Goal: Information Seeking & Learning: Learn about a topic

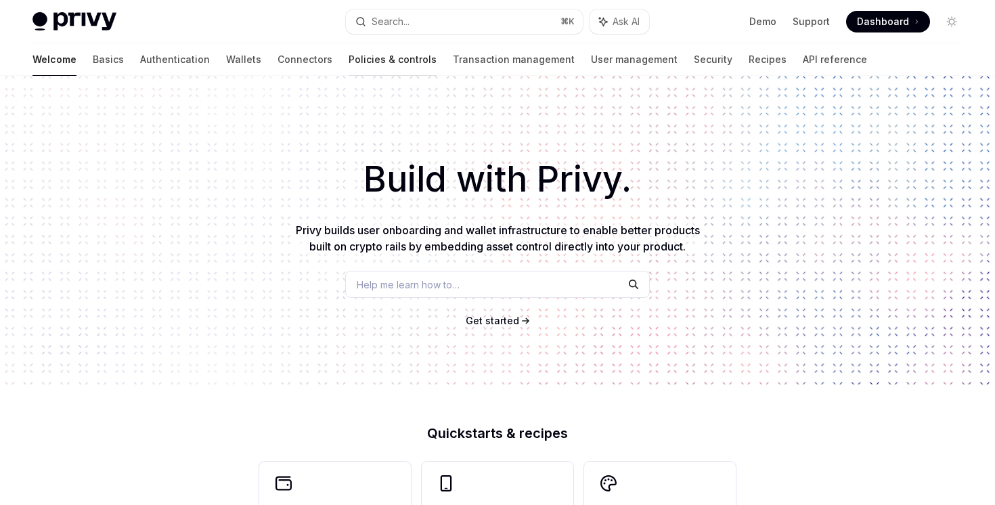
click at [348, 52] on link "Policies & controls" at bounding box center [392, 59] width 88 height 32
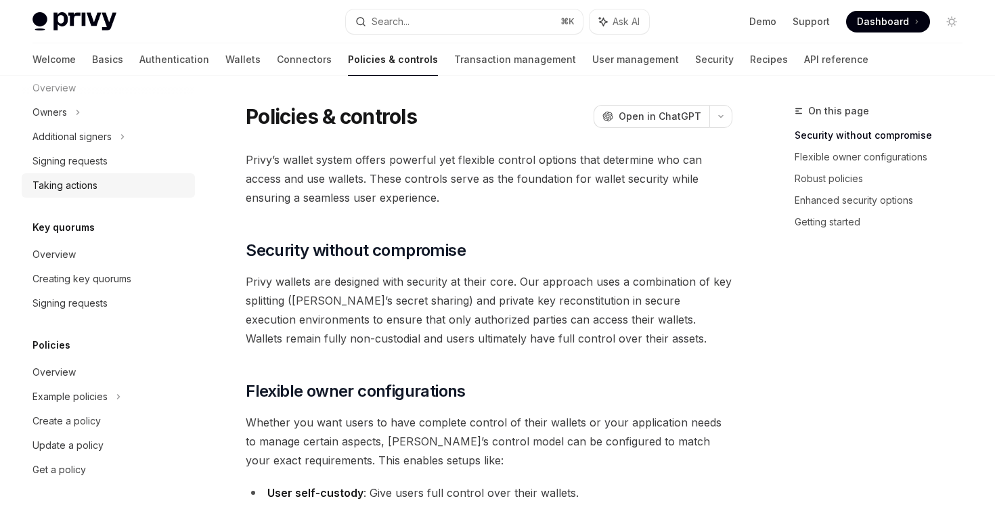
scroll to position [448, 0]
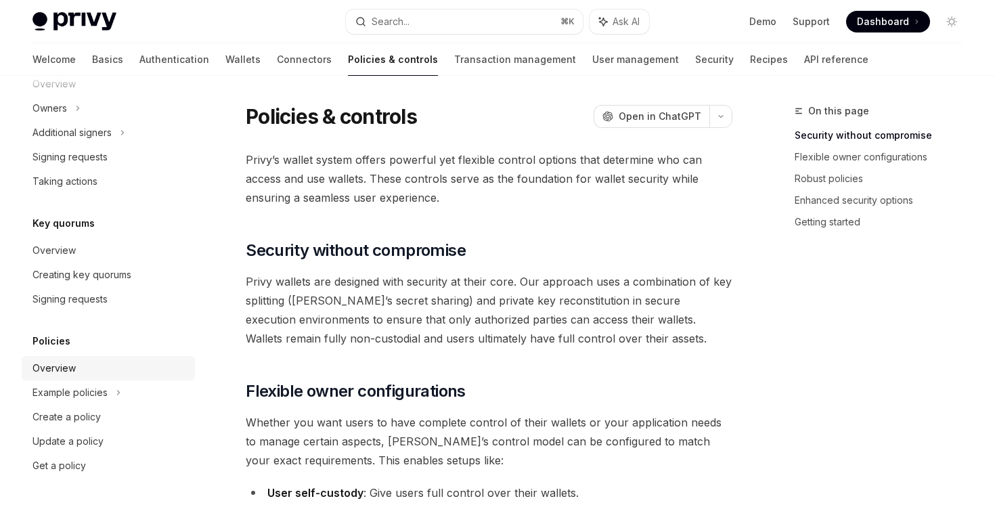
click at [116, 361] on div "Overview" at bounding box center [109, 368] width 154 height 16
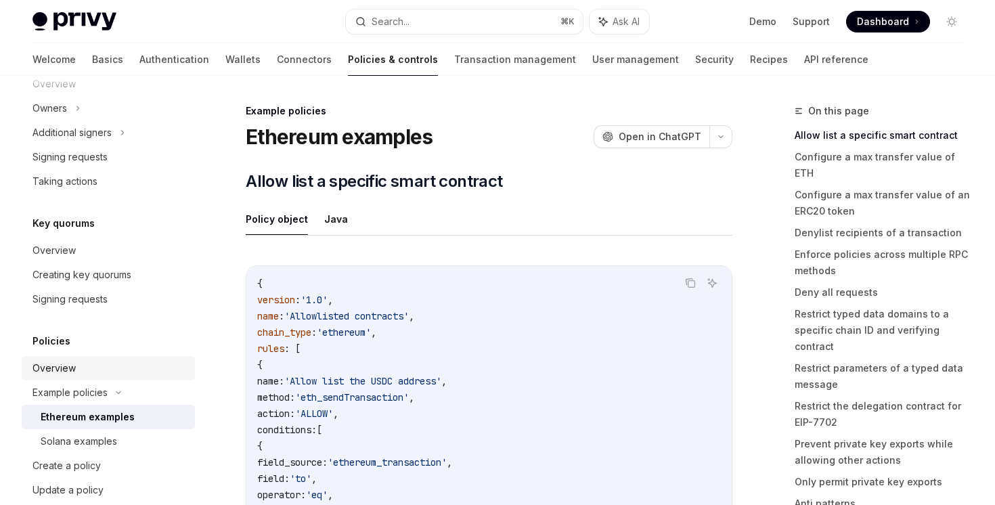
click at [116, 371] on div "Overview" at bounding box center [109, 368] width 154 height 16
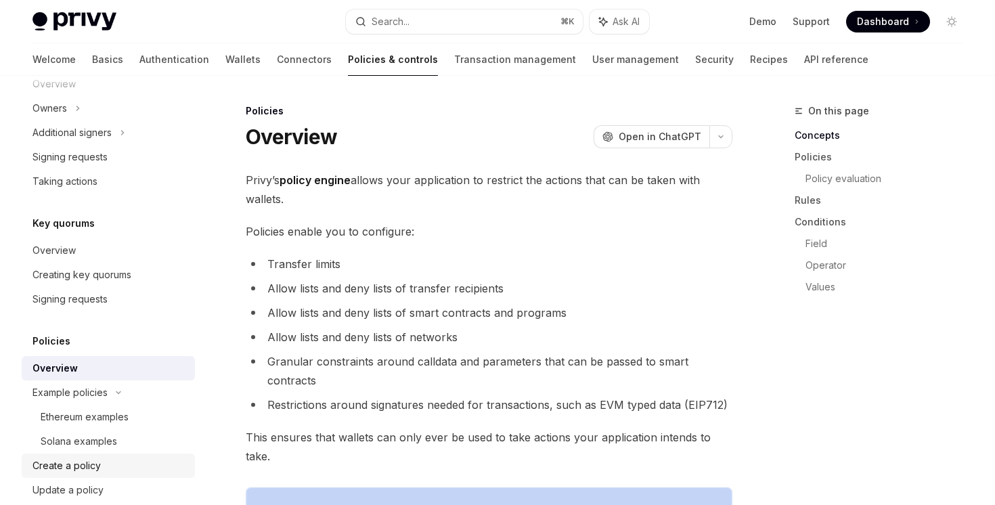
click at [118, 468] on div "Create a policy" at bounding box center [109, 465] width 154 height 16
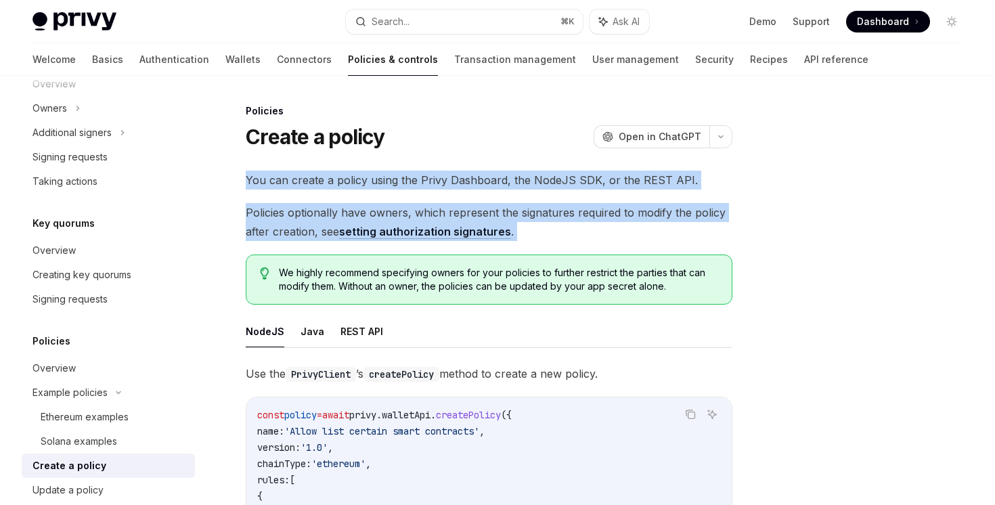
drag, startPoint x: 330, startPoint y: 246, endPoint x: 259, endPoint y: 166, distance: 106.9
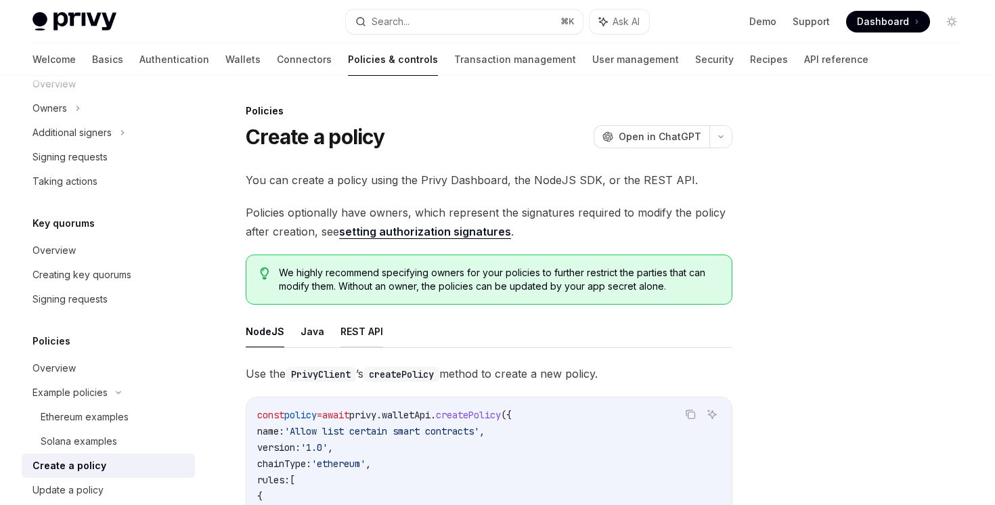
click at [359, 345] on button "REST API" at bounding box center [361, 331] width 43 height 32
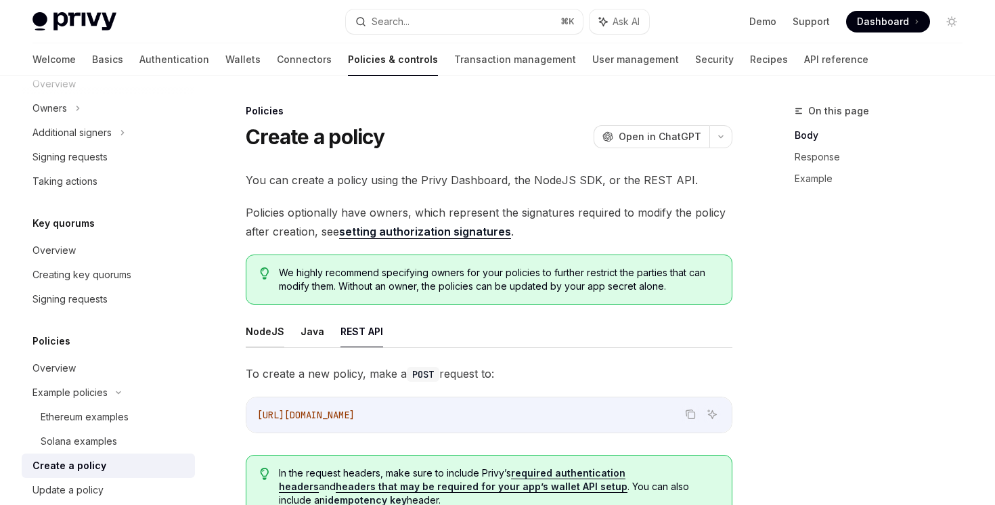
click at [274, 342] on button "NodeJS" at bounding box center [265, 331] width 39 height 32
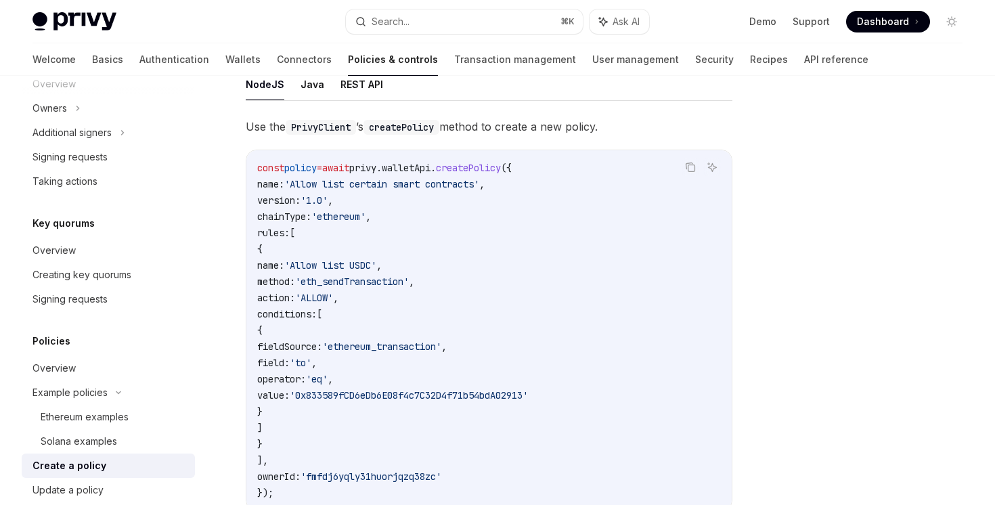
scroll to position [497, 0]
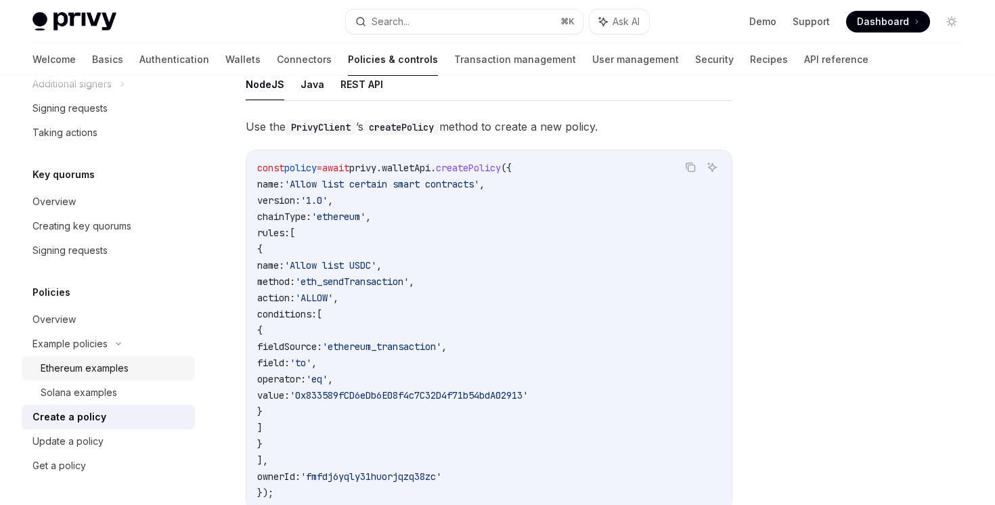
click at [118, 365] on div "Ethereum examples" at bounding box center [85, 368] width 88 height 16
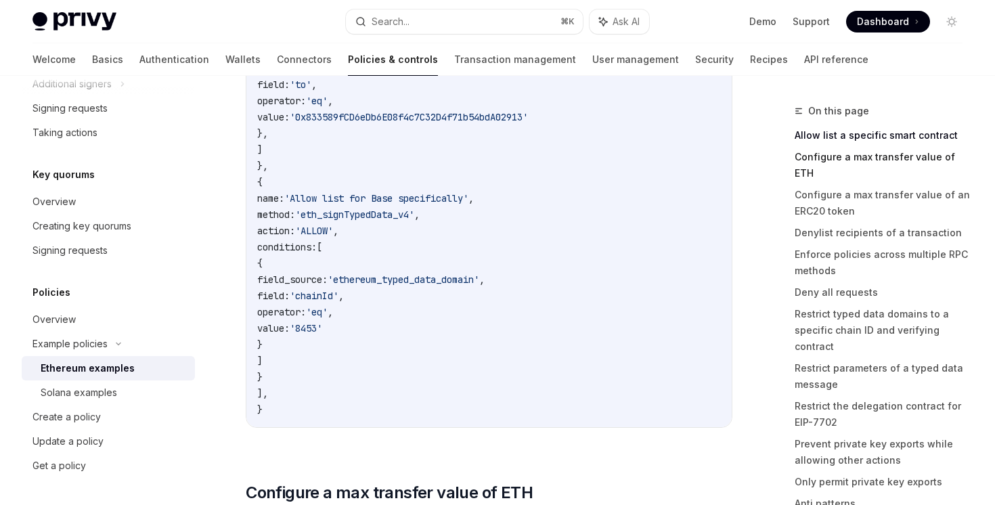
click at [876, 154] on link "Configure a max transfer value of ETH" at bounding box center [883, 165] width 179 height 38
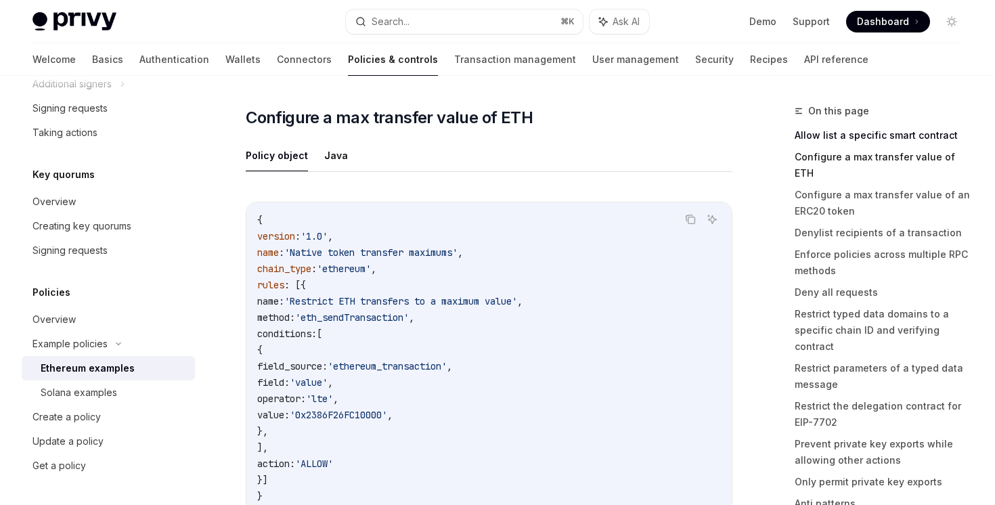
scroll to position [773, 0]
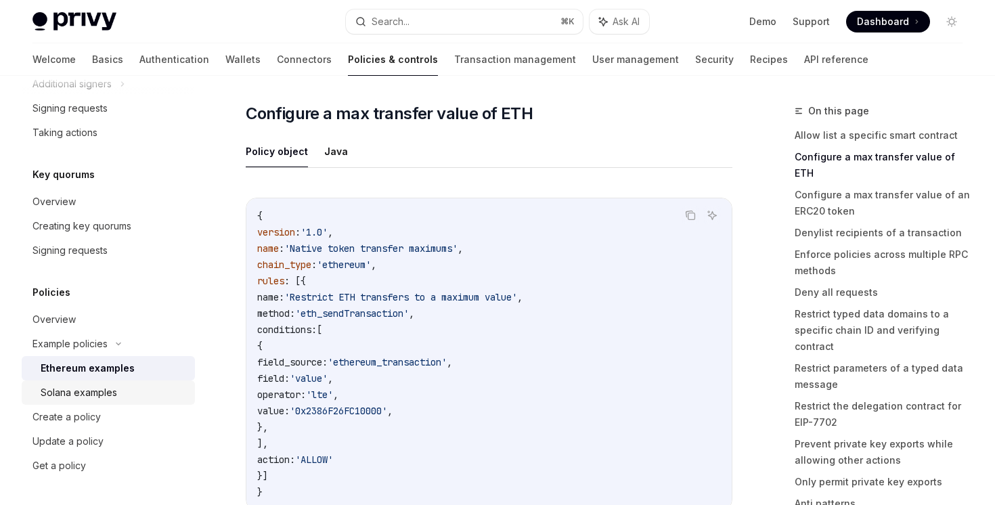
click at [162, 393] on div "Solana examples" at bounding box center [114, 392] width 146 height 16
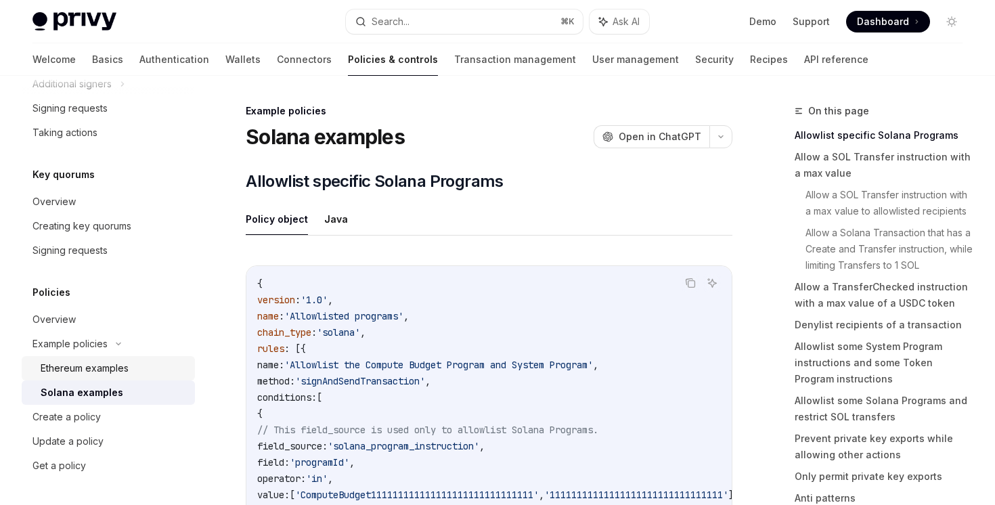
click at [160, 375] on div "Ethereum examples" at bounding box center [114, 368] width 146 height 16
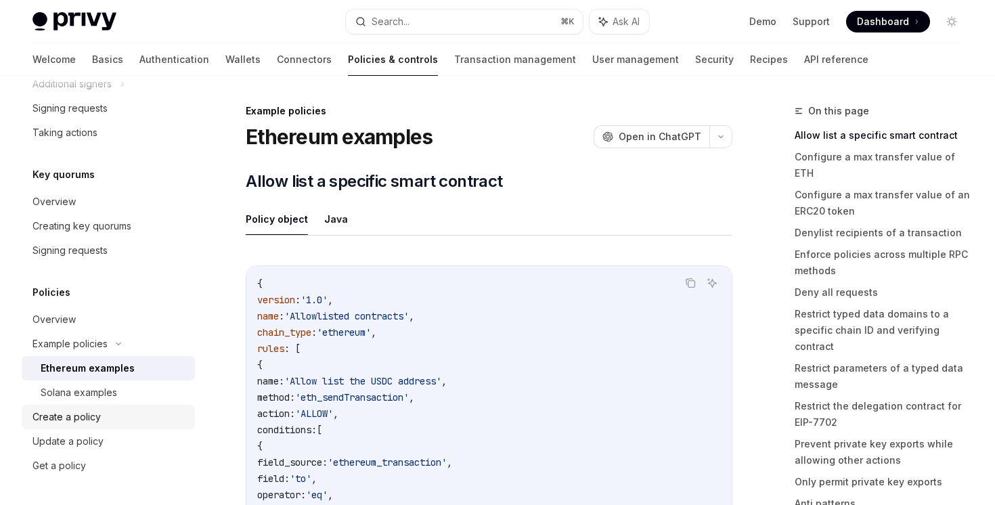
click at [134, 413] on div "Create a policy" at bounding box center [109, 417] width 154 height 16
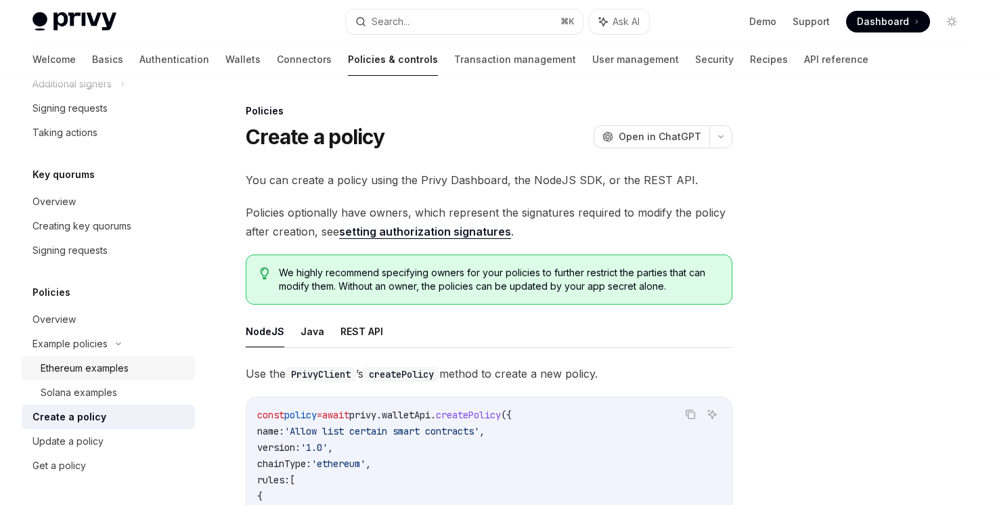
click at [133, 359] on link "Ethereum examples" at bounding box center [108, 368] width 173 height 24
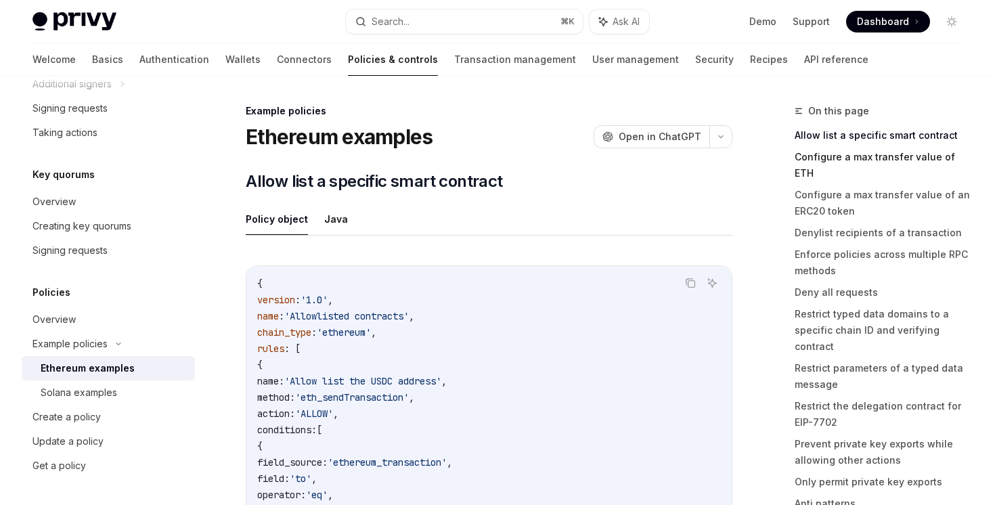
click at [853, 156] on link "Configure a max transfer value of ETH" at bounding box center [883, 165] width 179 height 38
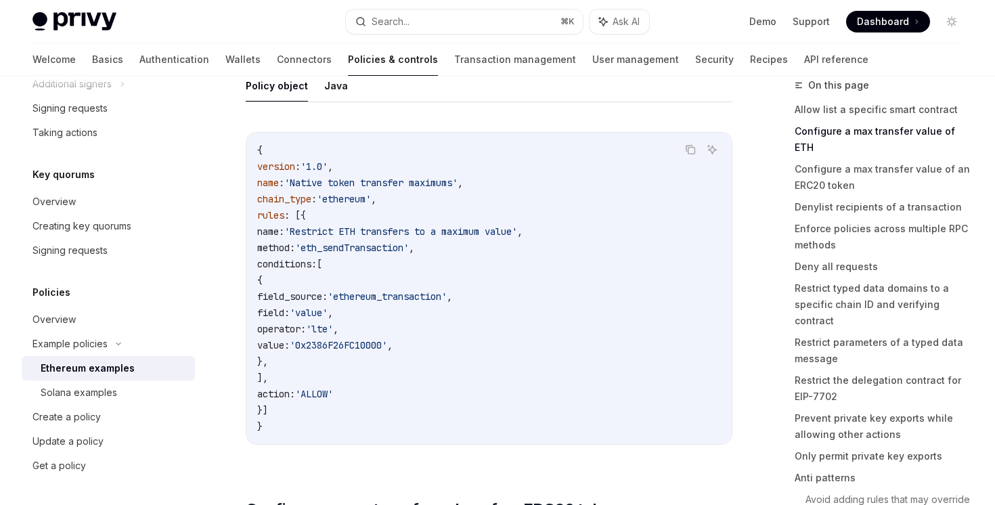
scroll to position [811, 0]
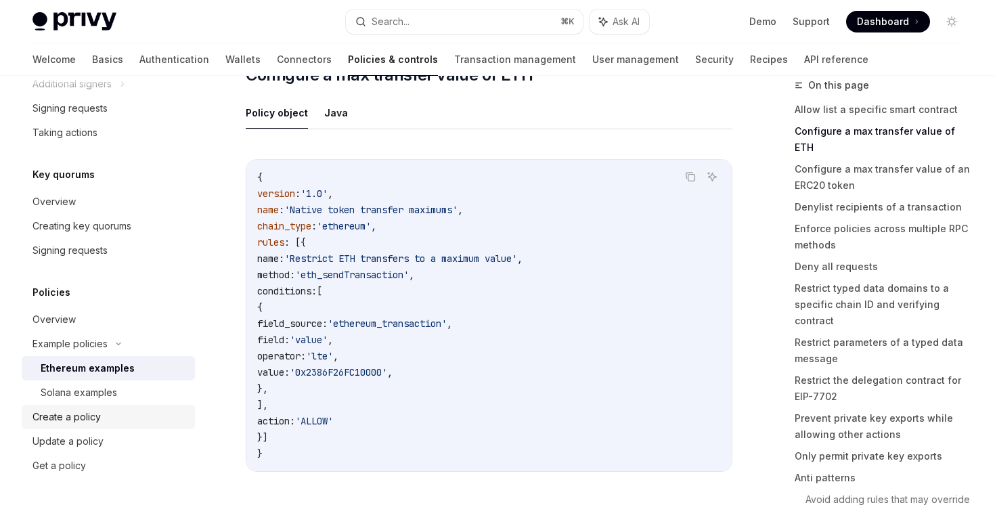
click at [115, 416] on div "Create a policy" at bounding box center [109, 417] width 154 height 16
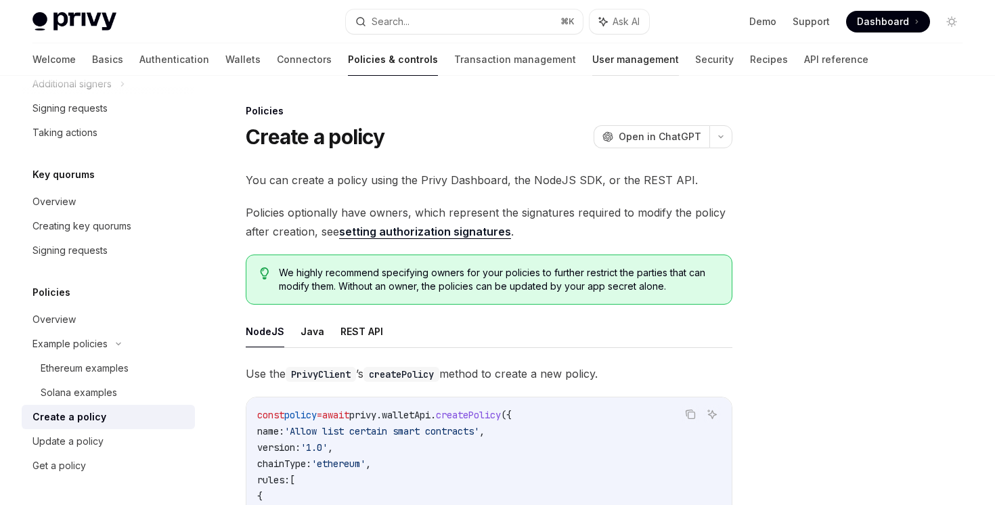
click at [592, 63] on link "User management" at bounding box center [635, 59] width 87 height 32
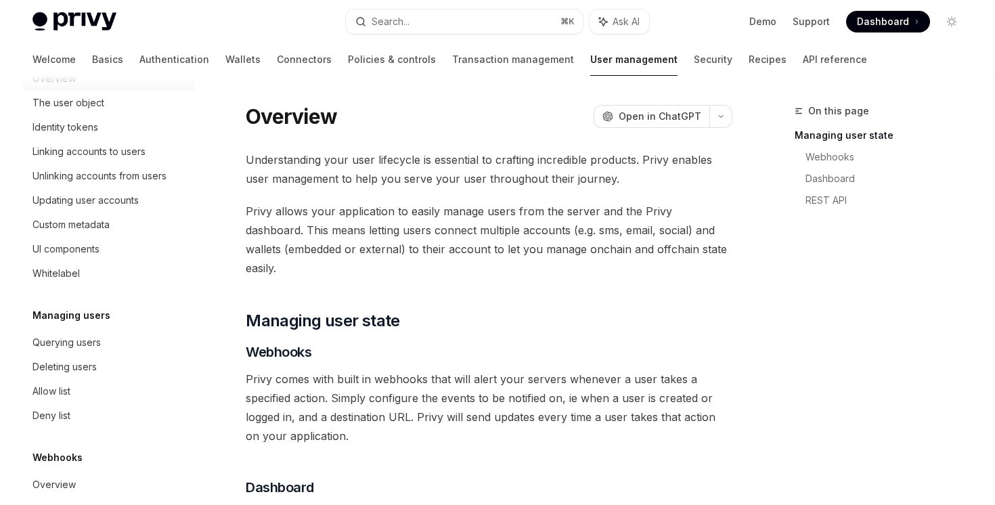
scroll to position [261, 0]
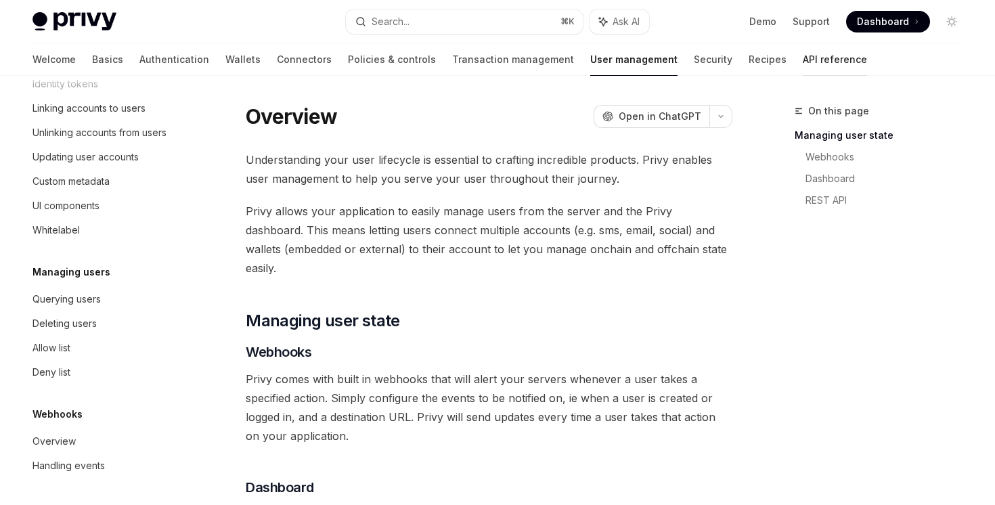
click at [802, 62] on link "API reference" at bounding box center [834, 59] width 64 height 32
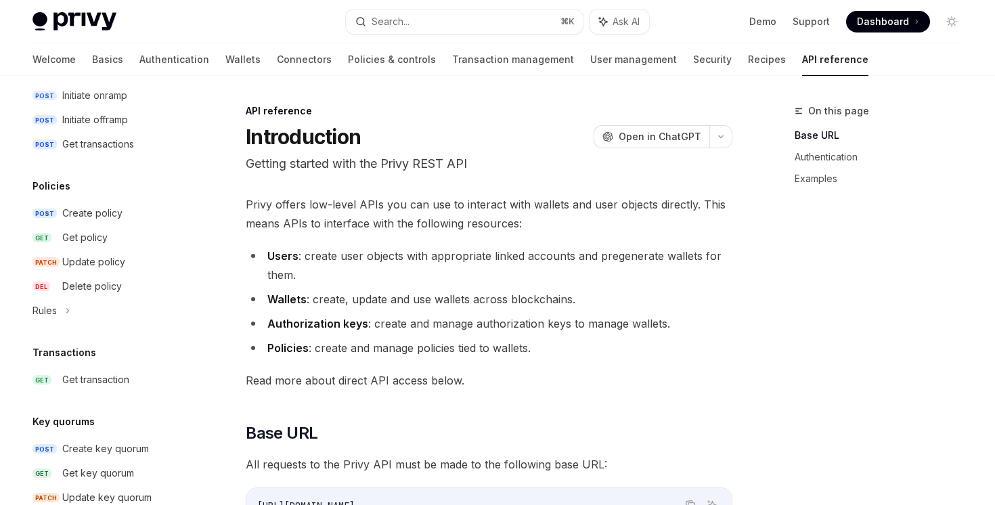
scroll to position [652, 0]
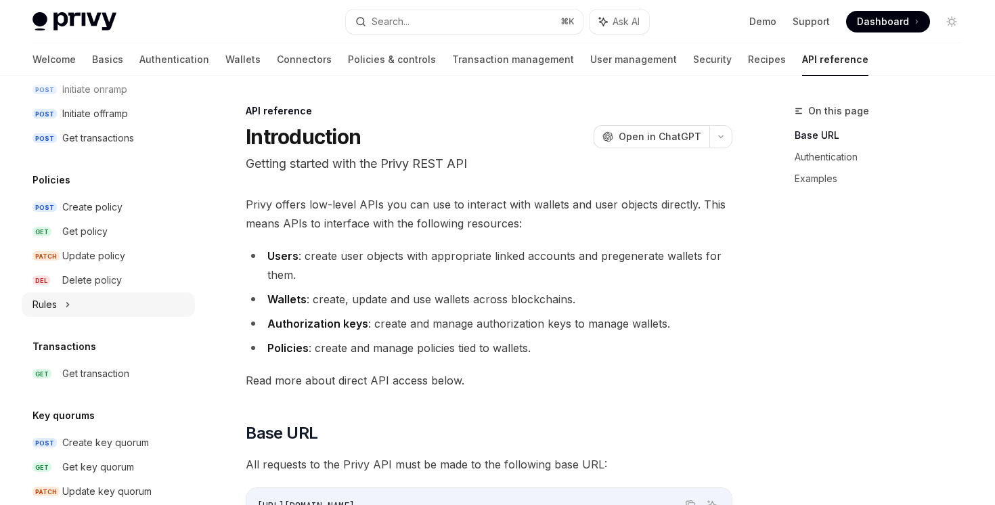
click at [71, 304] on div "Rules" at bounding box center [108, 304] width 173 height 24
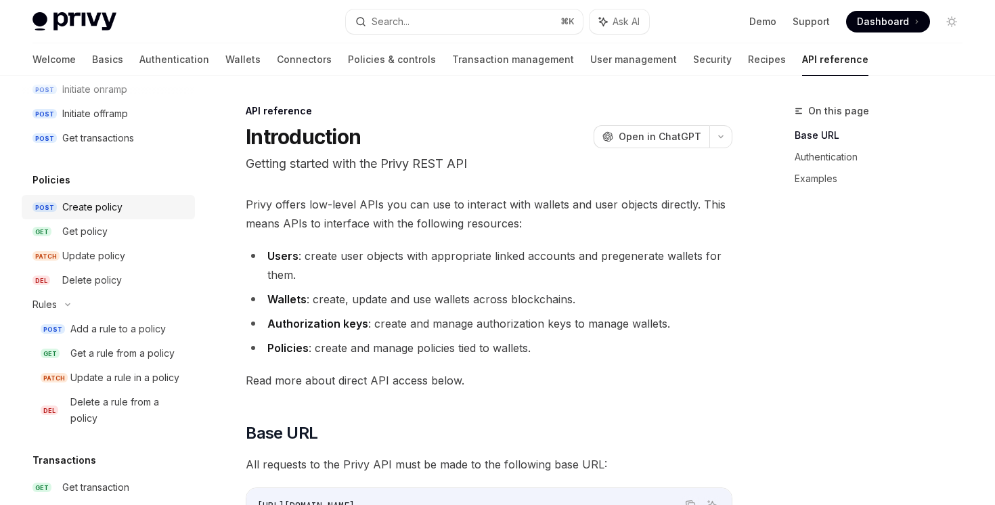
click at [115, 203] on div "Create policy" at bounding box center [92, 207] width 60 height 16
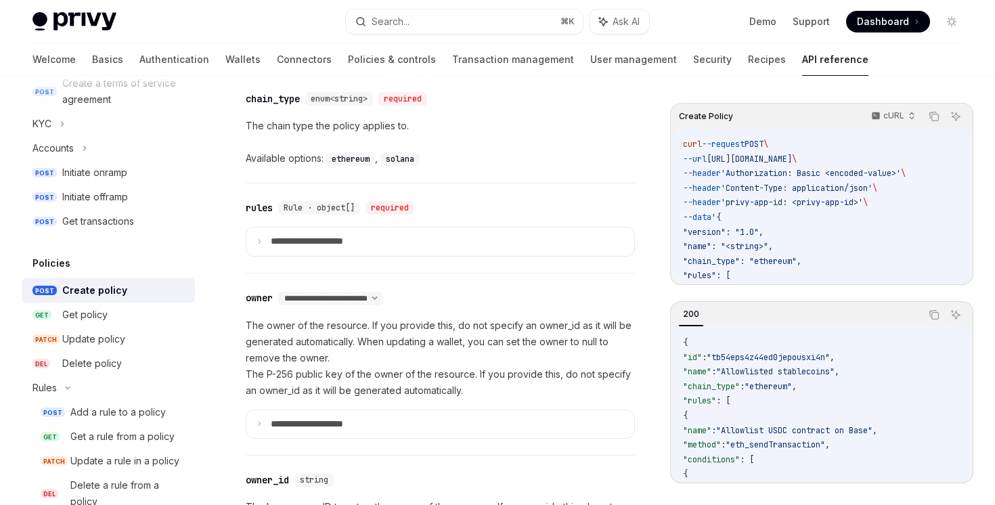
scroll to position [805, 0]
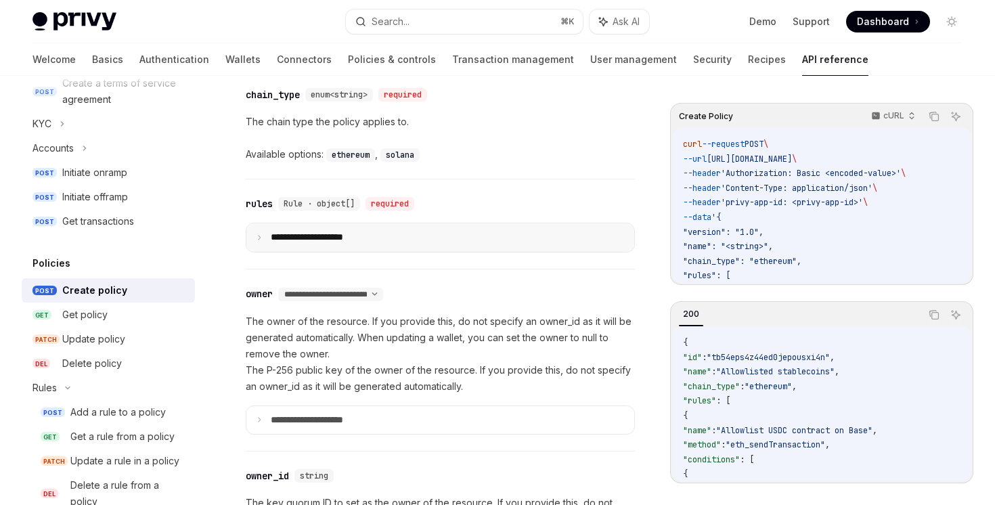
click at [265, 235] on summary "**********" at bounding box center [440, 237] width 388 height 28
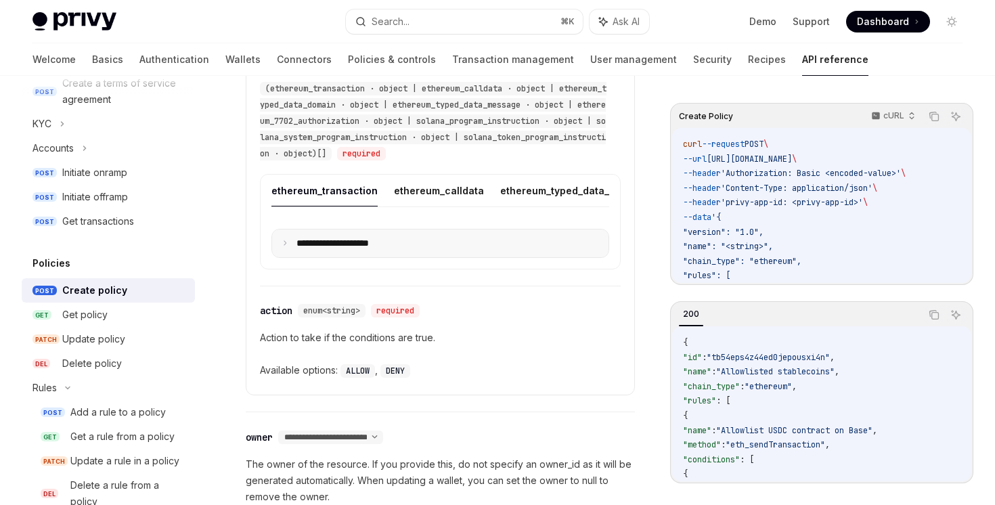
scroll to position [1220, 0]
click at [294, 244] on summary "**********" at bounding box center [440, 243] width 336 height 28
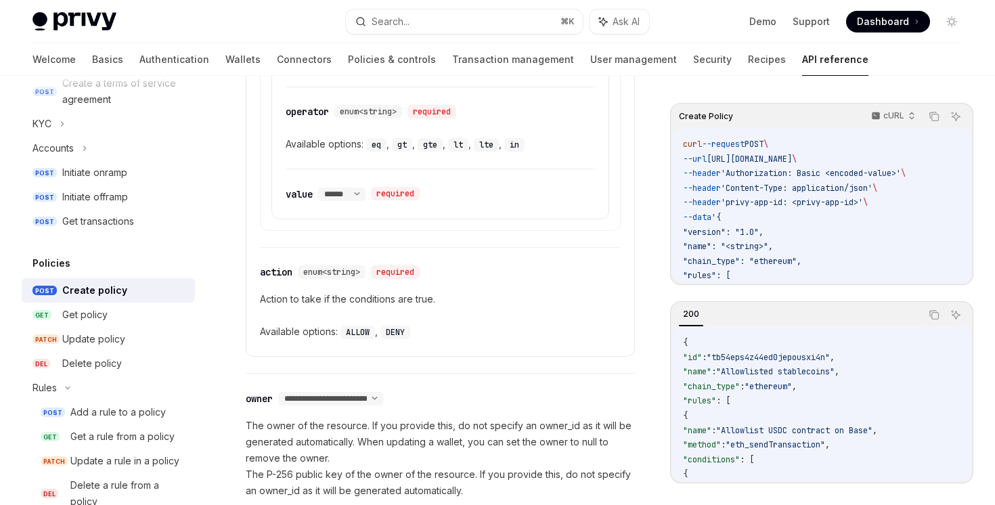
scroll to position [1639, 0]
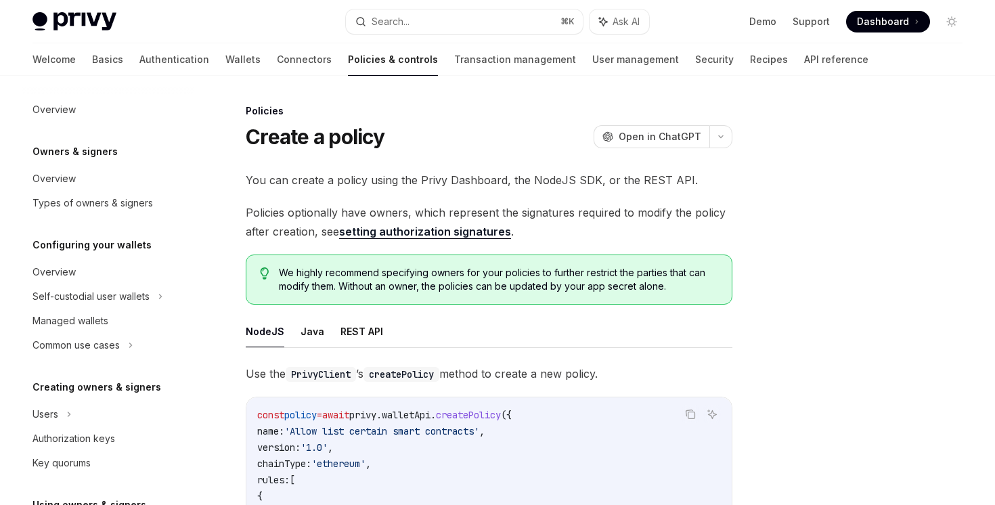
scroll to position [448, 0]
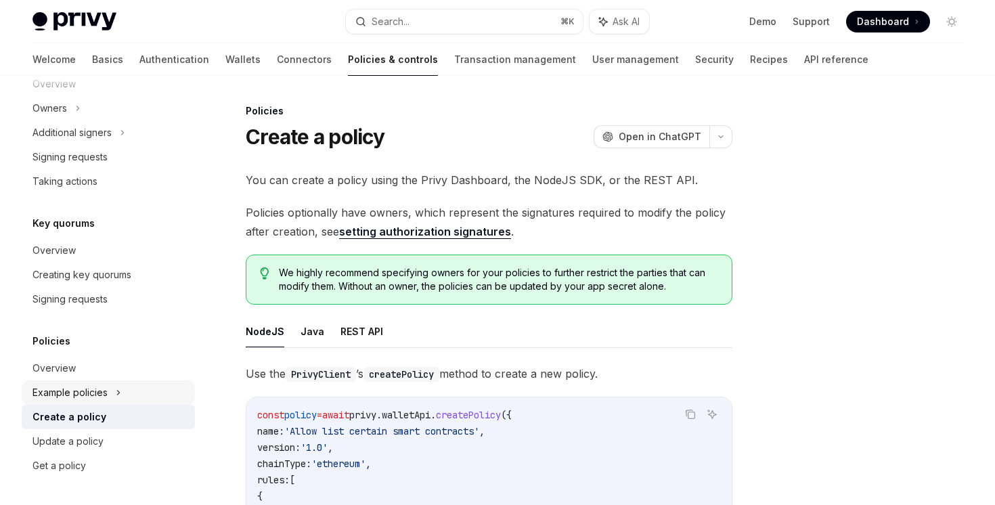
type textarea "*"
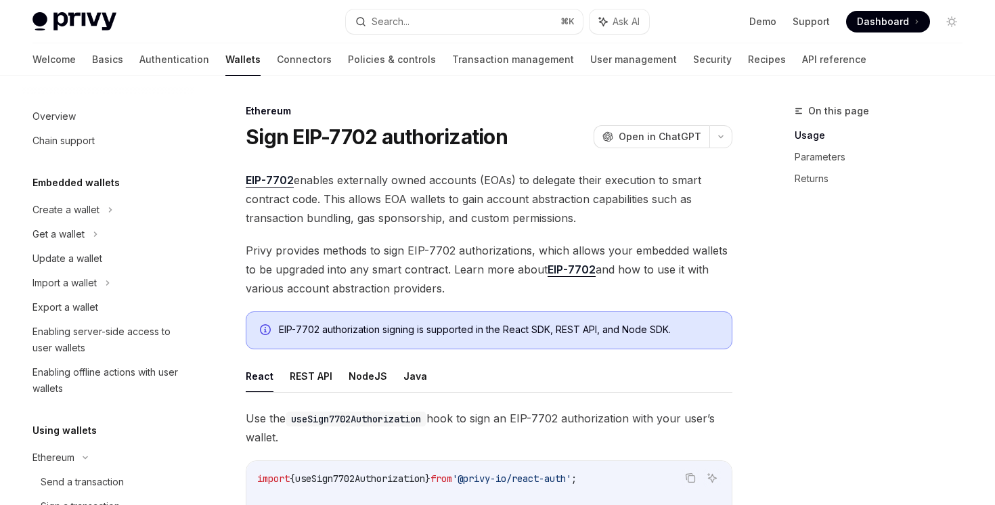
scroll to position [313, 0]
